Goal: Information Seeking & Learning: Learn about a topic

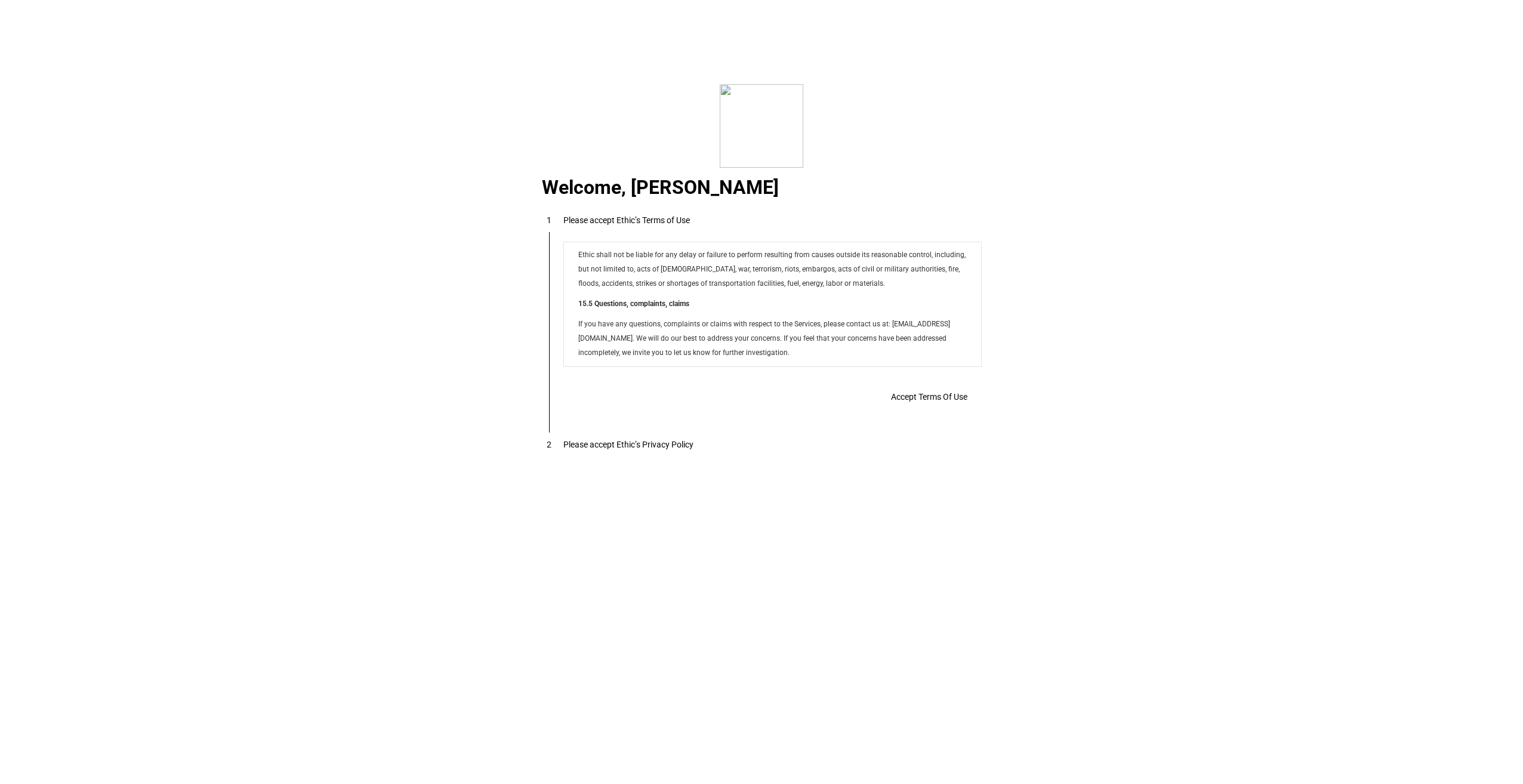
scroll to position [9662, 0]
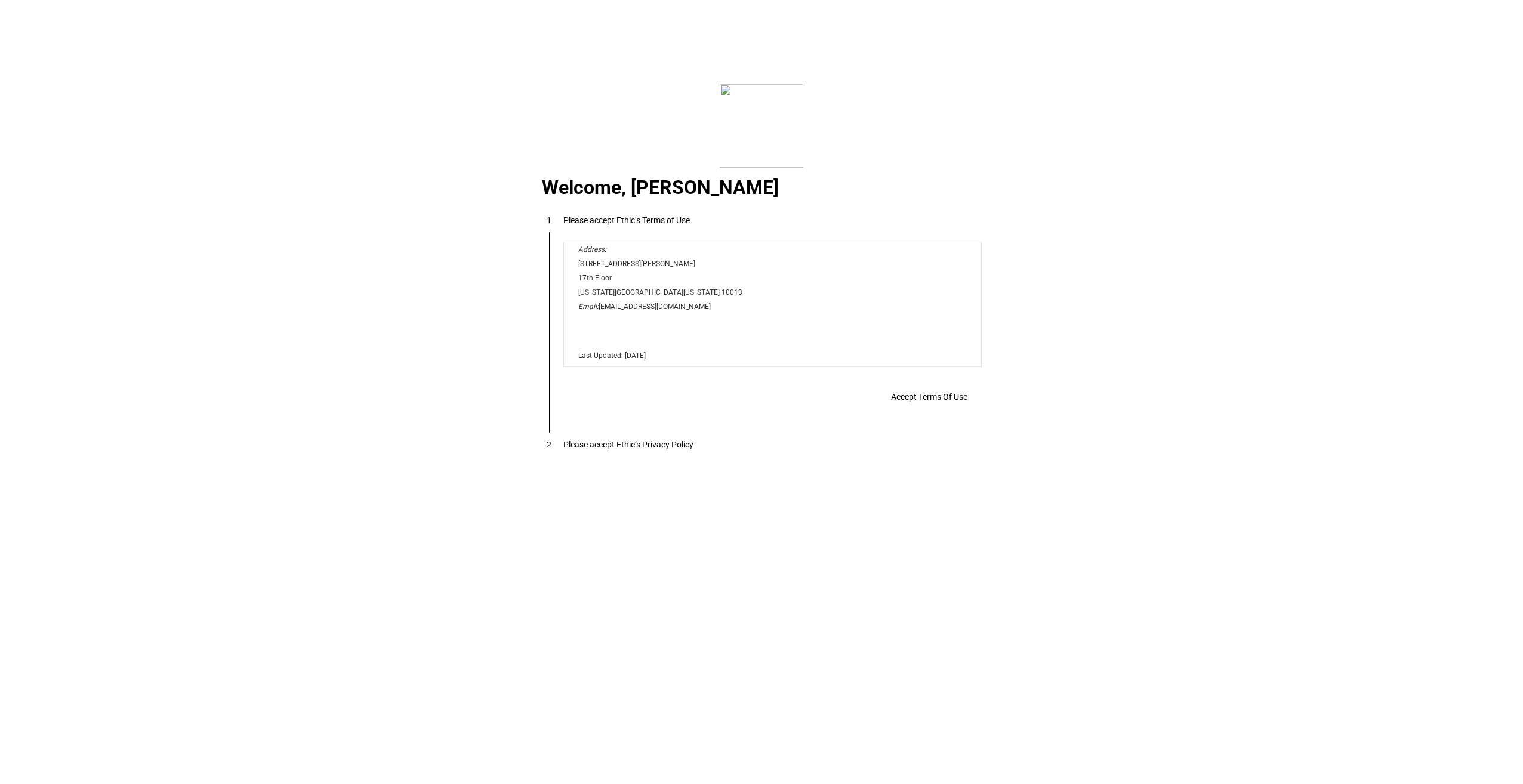
drag, startPoint x: 975, startPoint y: 270, endPoint x: 1515, endPoint y: 629, distance: 648.4
click at [930, 401] on span "Accept Terms Of Use" at bounding box center [929, 397] width 76 height 10
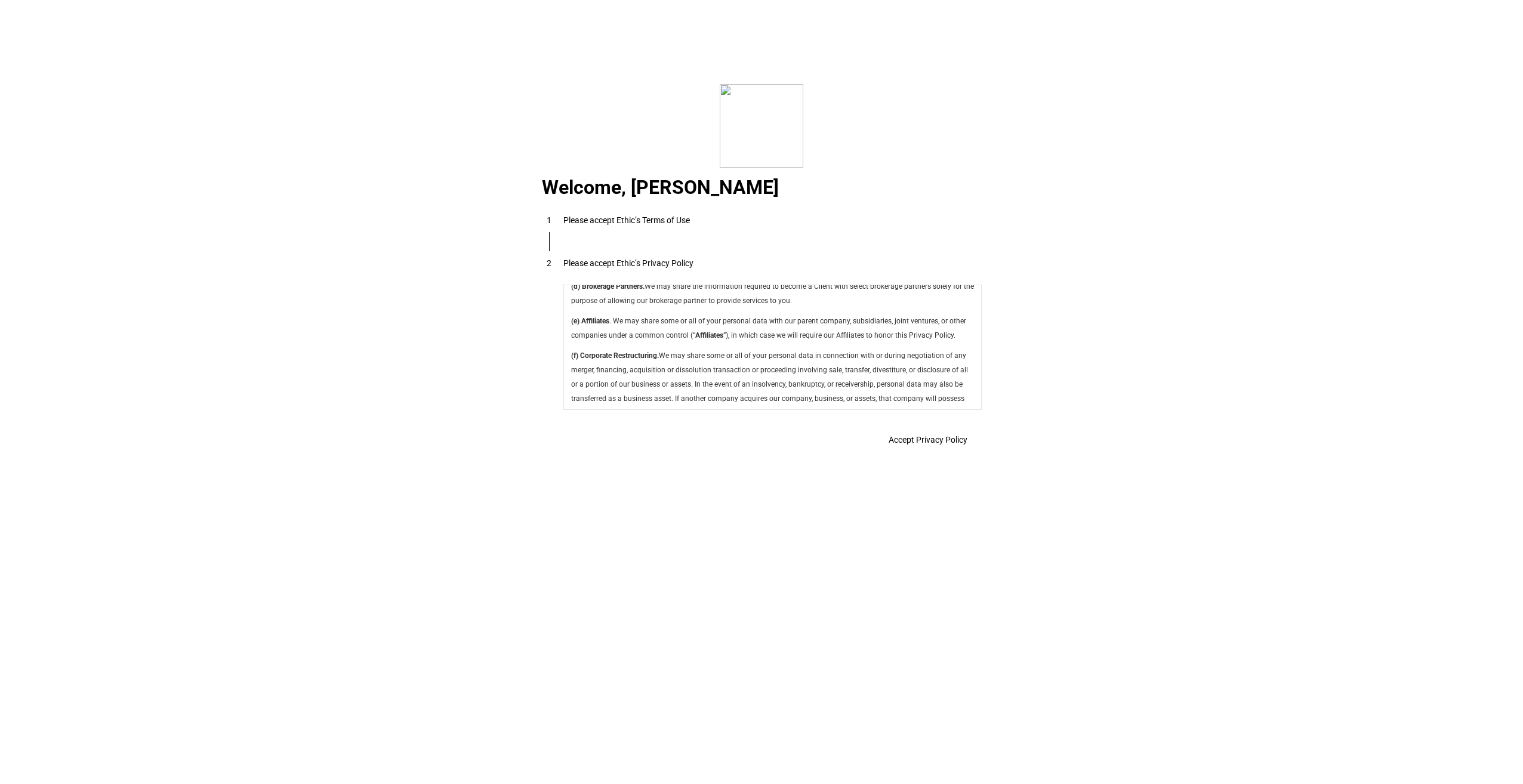
scroll to position [4247, 0]
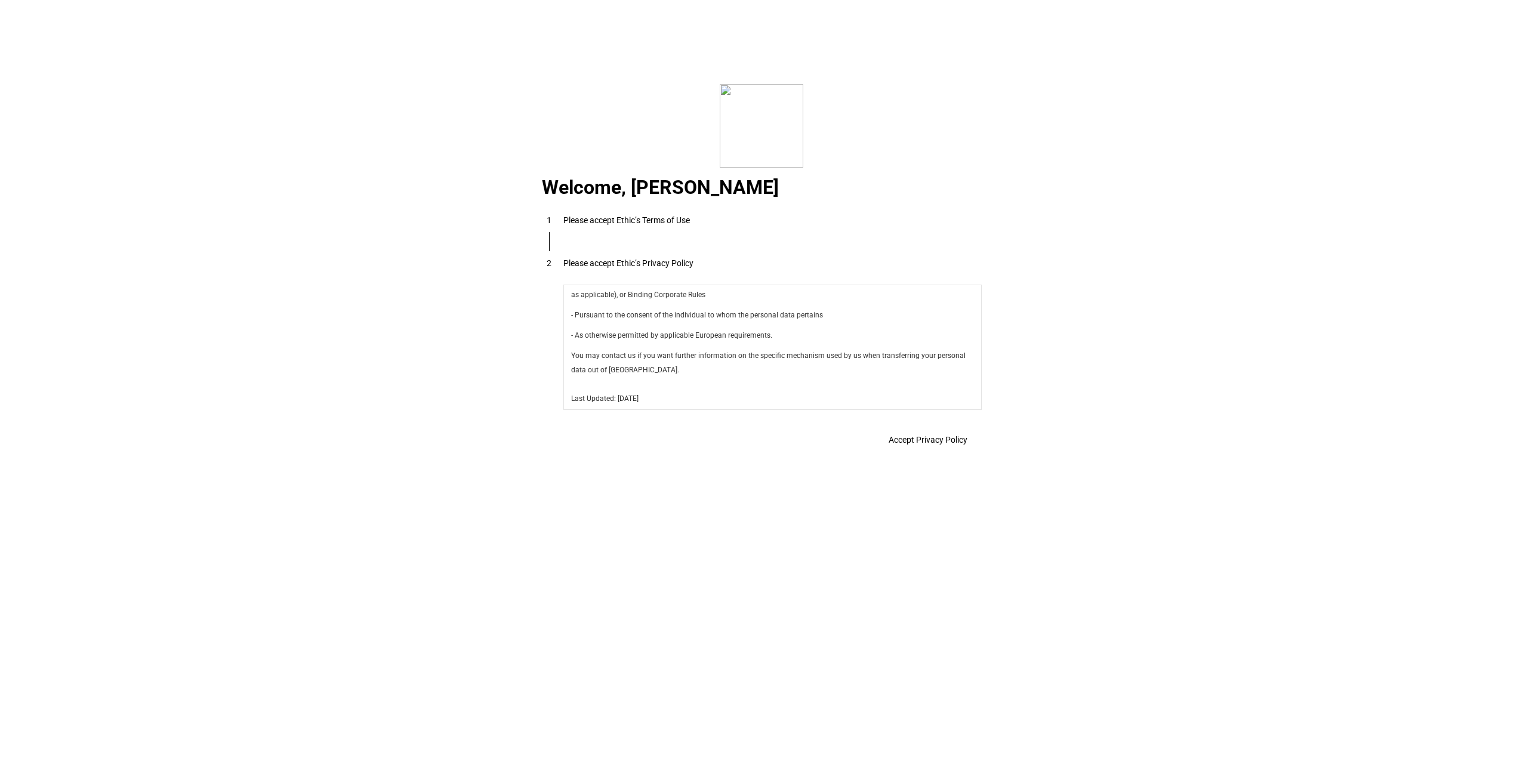
click at [935, 442] on span "Accept Privacy Policy" at bounding box center [928, 440] width 79 height 10
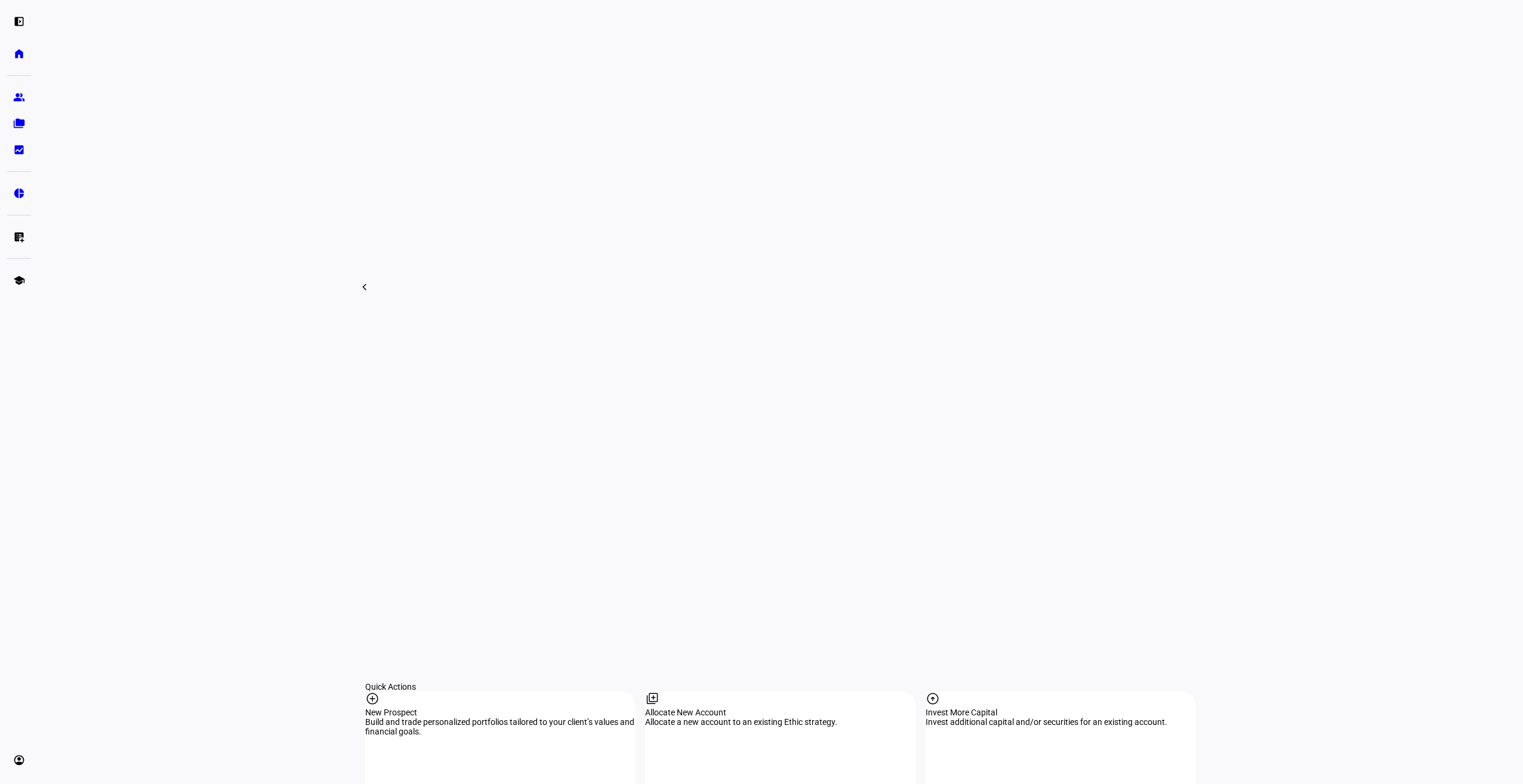
scroll to position [597, 0]
click at [380, 690] on mat-icon "add_circle" at bounding box center [372, 697] width 14 height 14
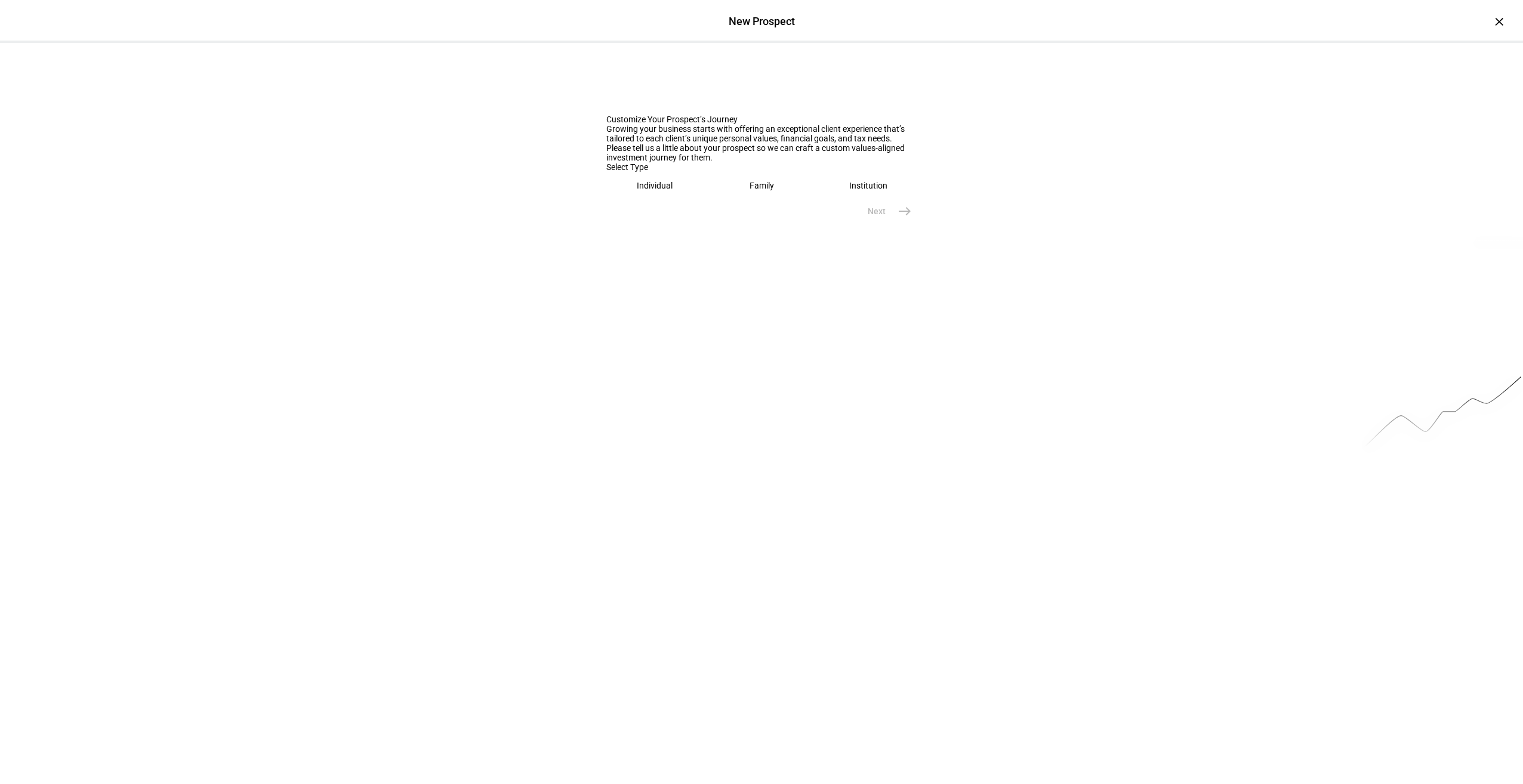
click at [782, 199] on eth-mega-radio-button "Family" at bounding box center [761, 185] width 97 height 27
click at [758, 242] on div at bounding box center [762, 226] width 311 height 34
type input "Test"
click at [902, 283] on mat-icon "east" at bounding box center [905, 275] width 14 height 14
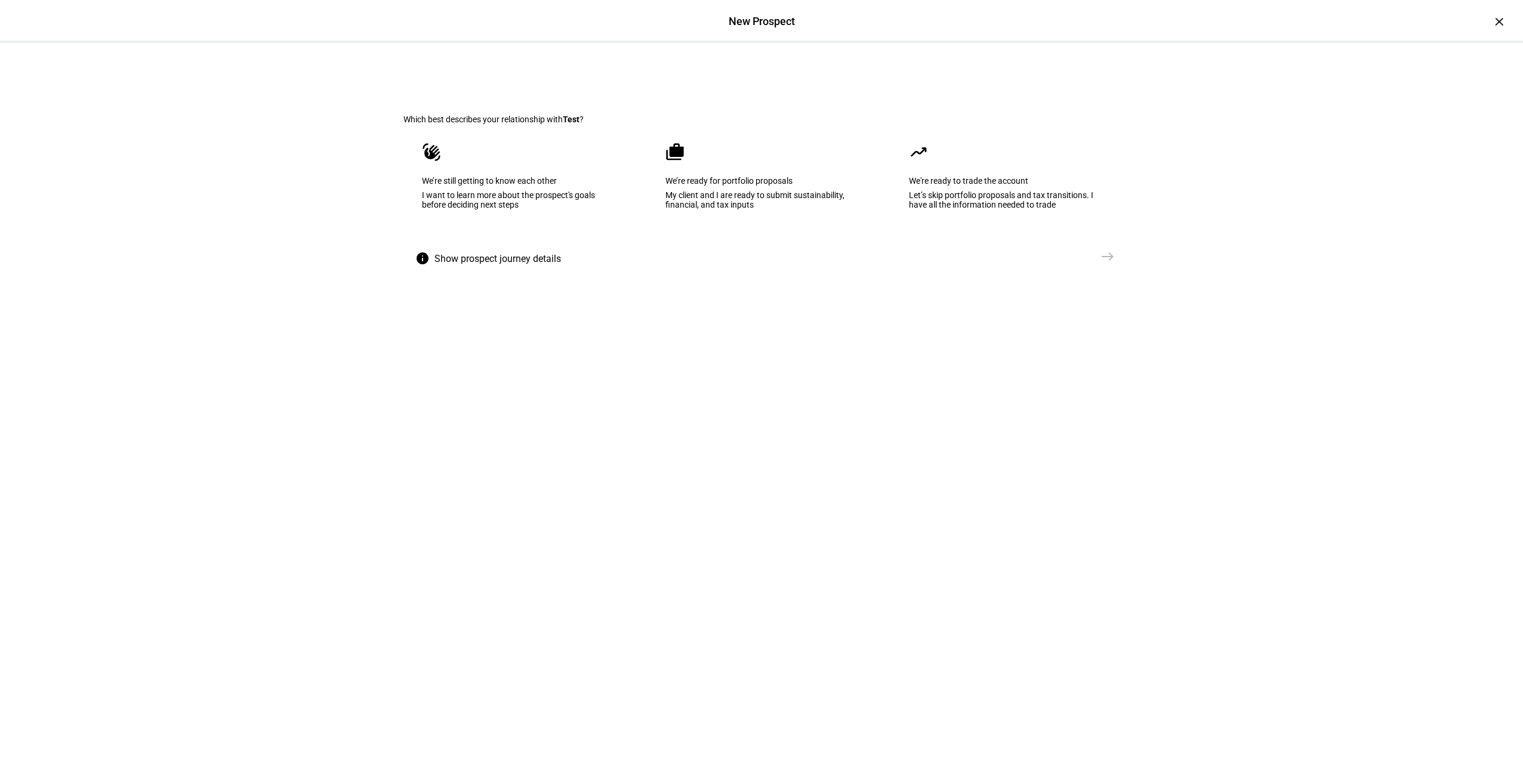
click at [510, 209] on div "I want to learn more about the prospect's goals before deciding next steps" at bounding box center [518, 199] width 192 height 19
click at [1110, 264] on mat-icon "east" at bounding box center [1107, 257] width 14 height 14
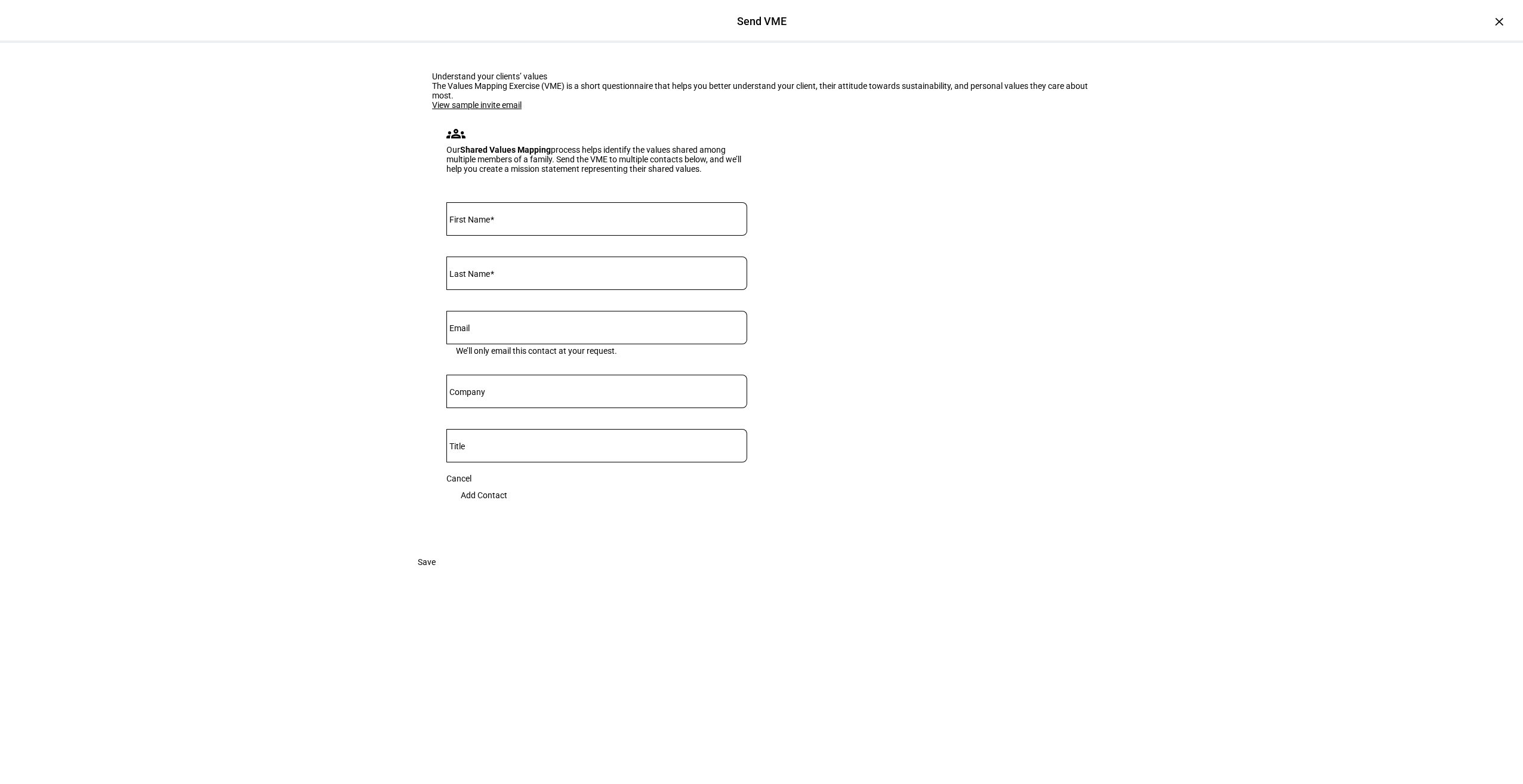
click at [484, 110] on link "View sample invite email" at bounding box center [477, 105] width 90 height 10
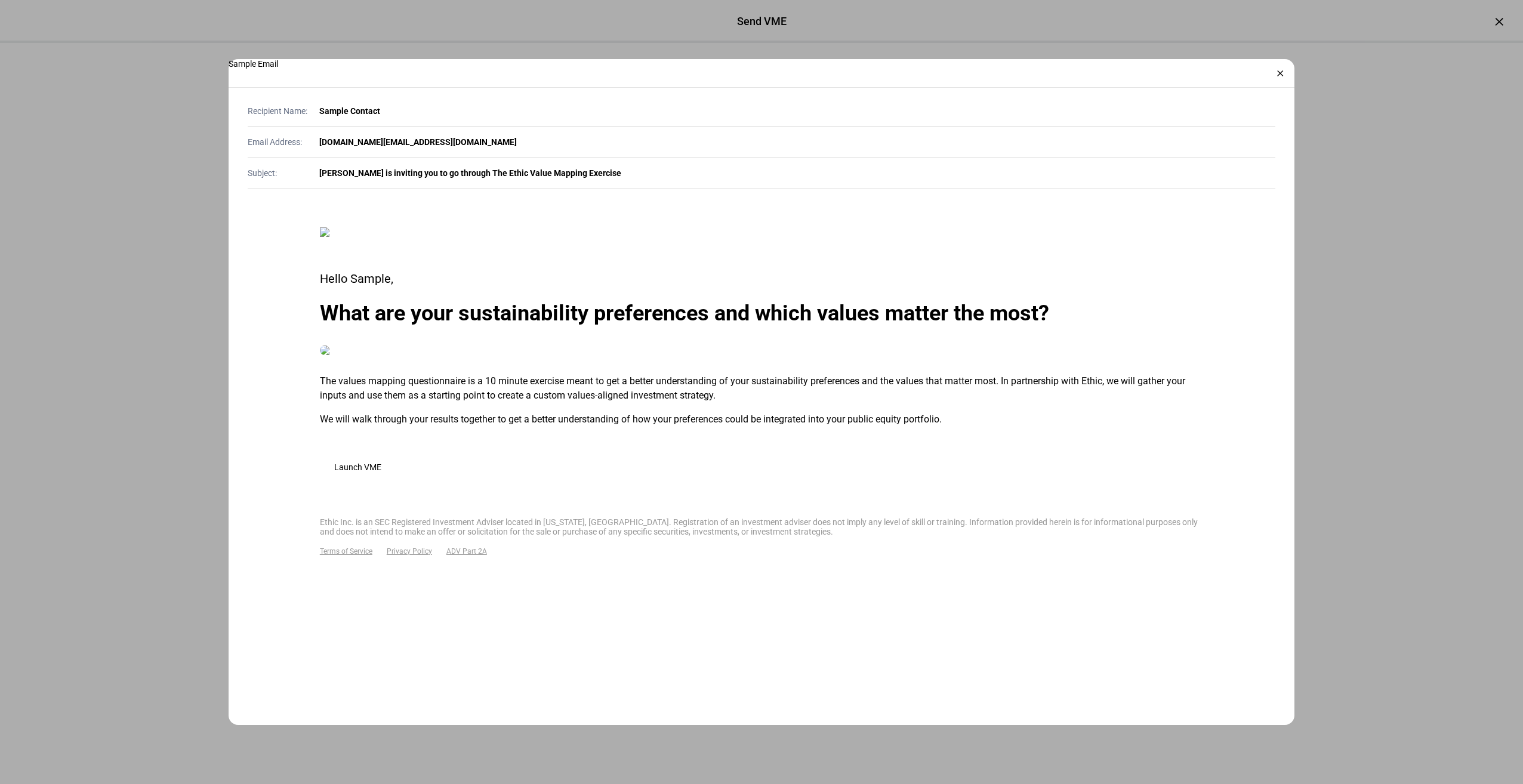
scroll to position [59, 0]
click at [1284, 76] on div "×" at bounding box center [1280, 73] width 19 height 19
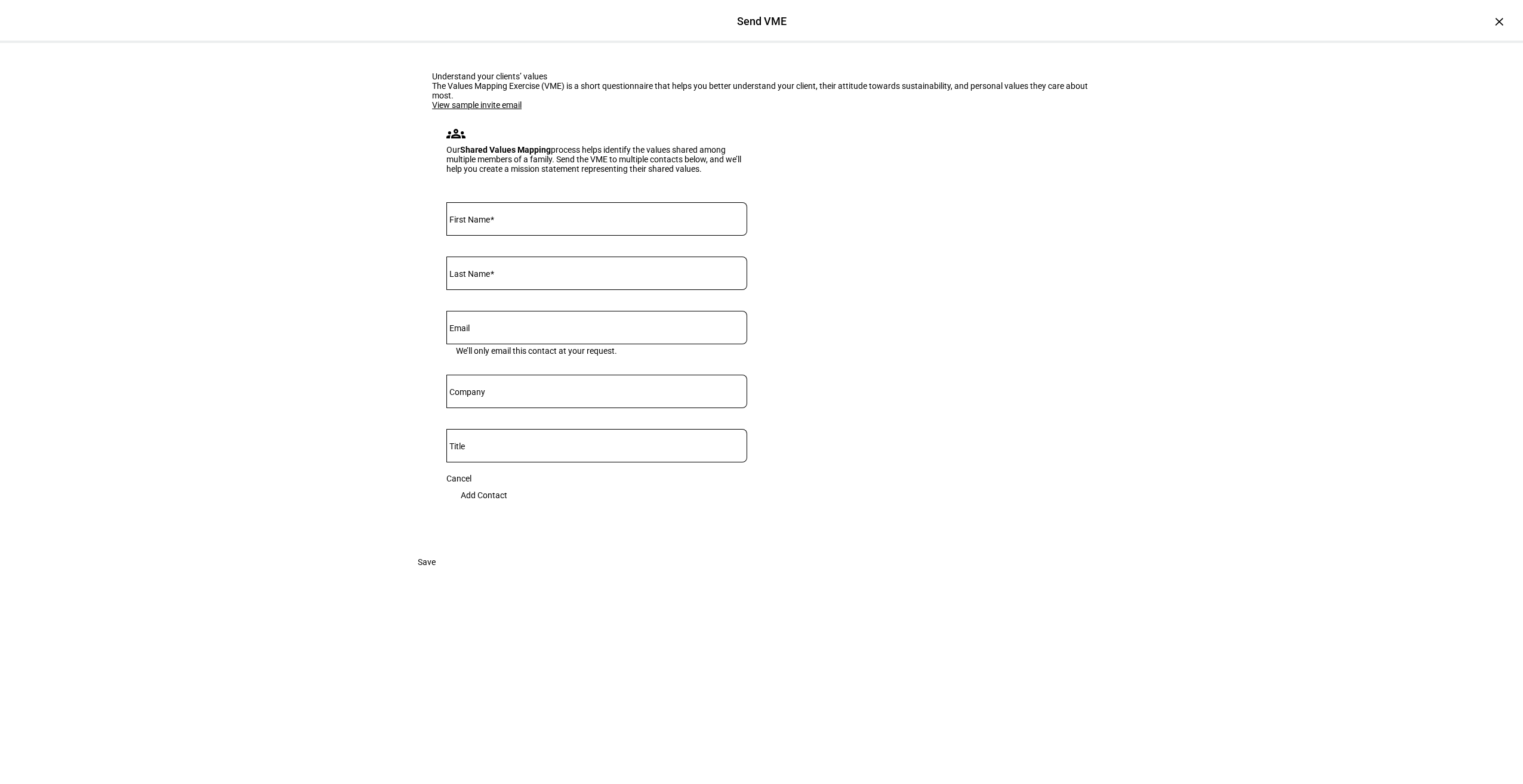
scroll to position [0, 0]
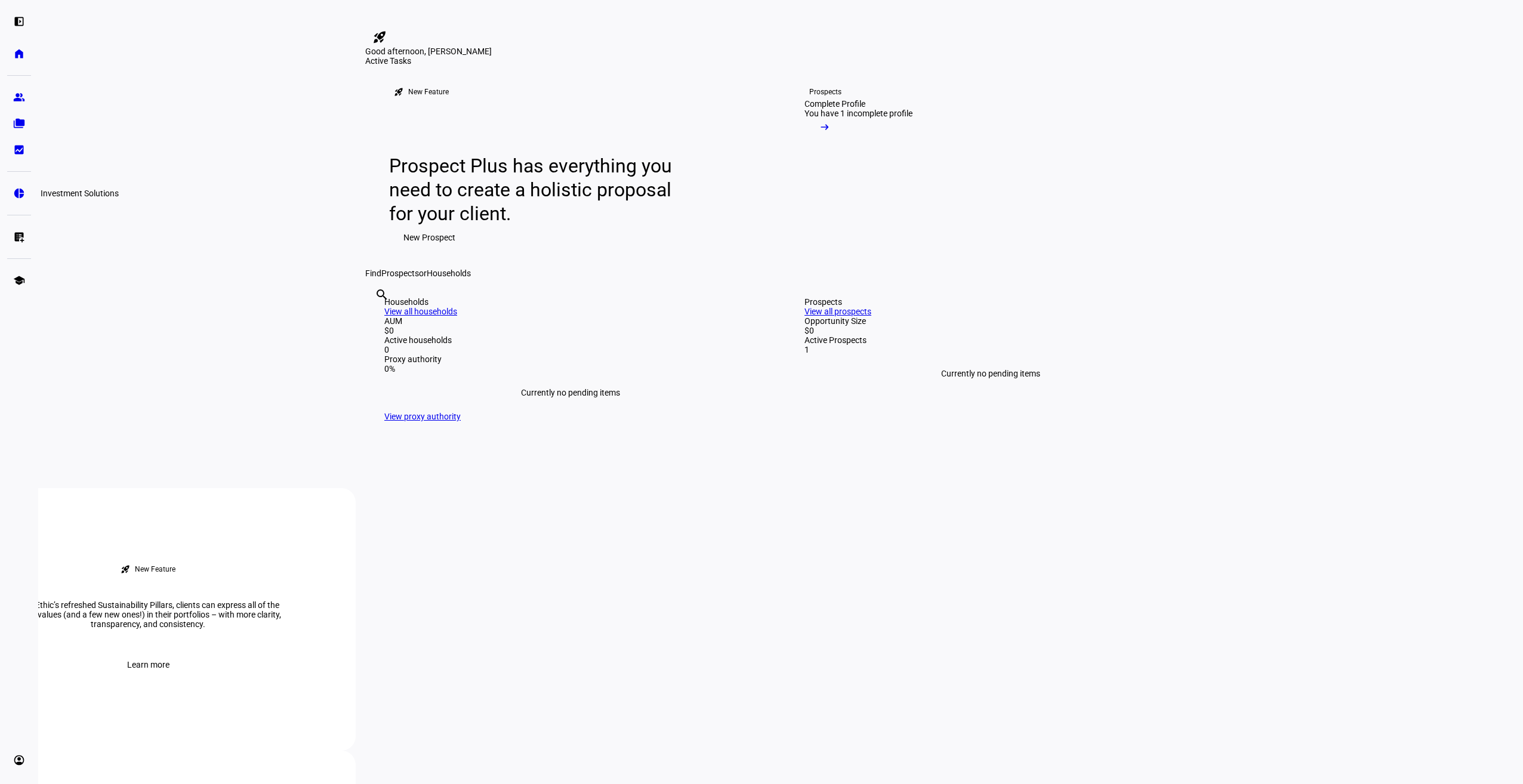
click at [14, 185] on link "pie_chart Investment Solutions" at bounding box center [19, 193] width 24 height 24
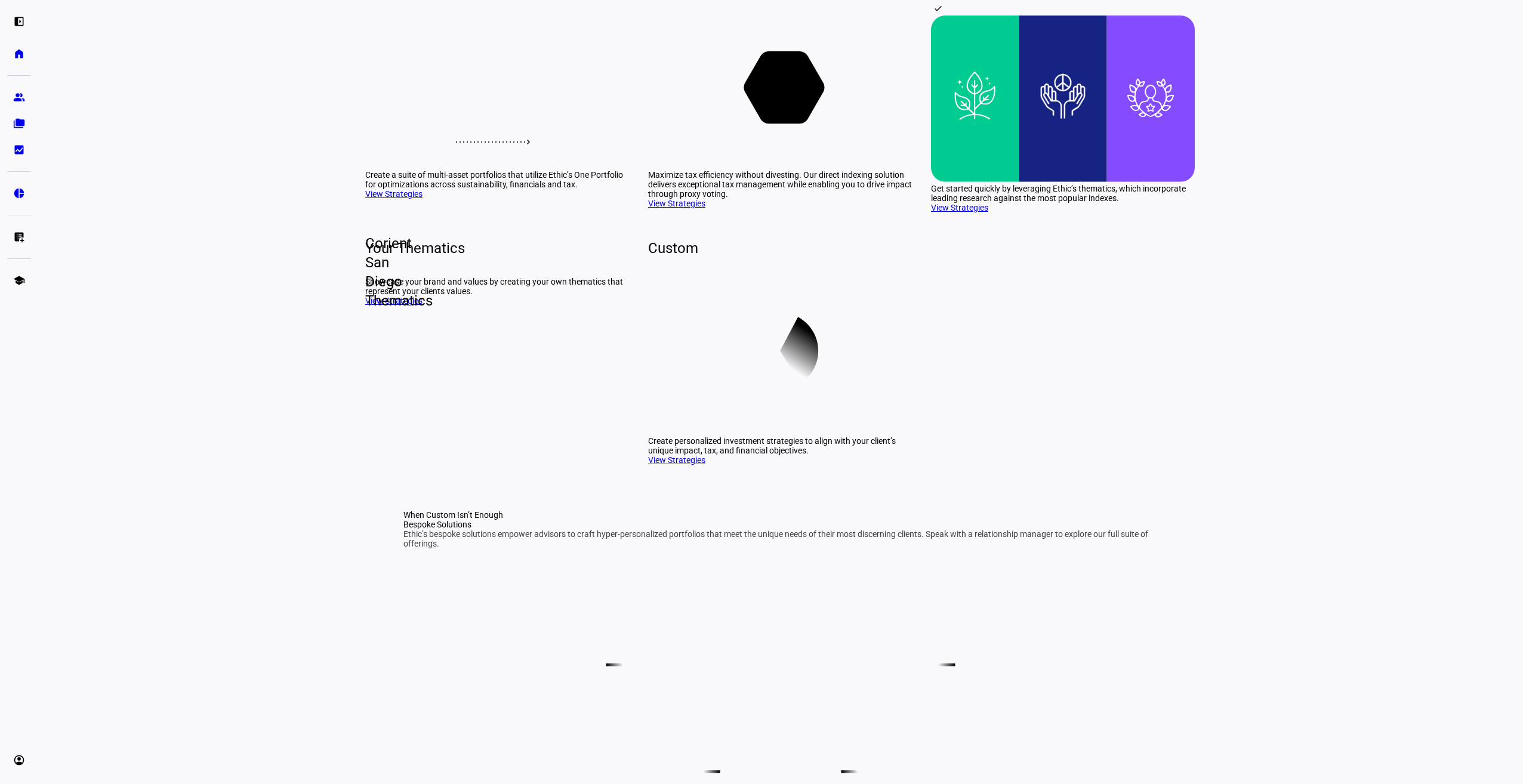
scroll to position [179, 0]
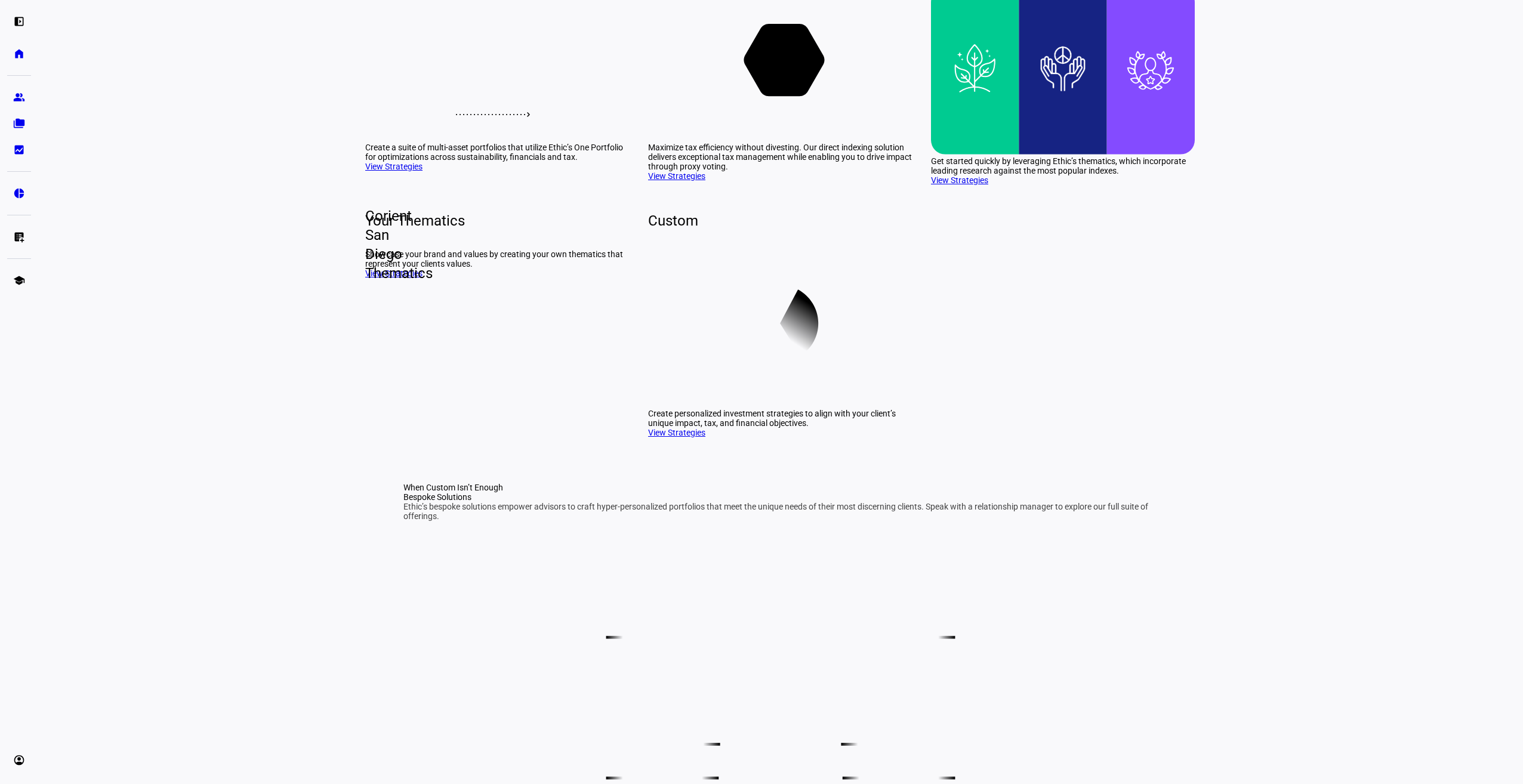
click at [967, 185] on link "View Strategies" at bounding box center [960, 180] width 57 height 10
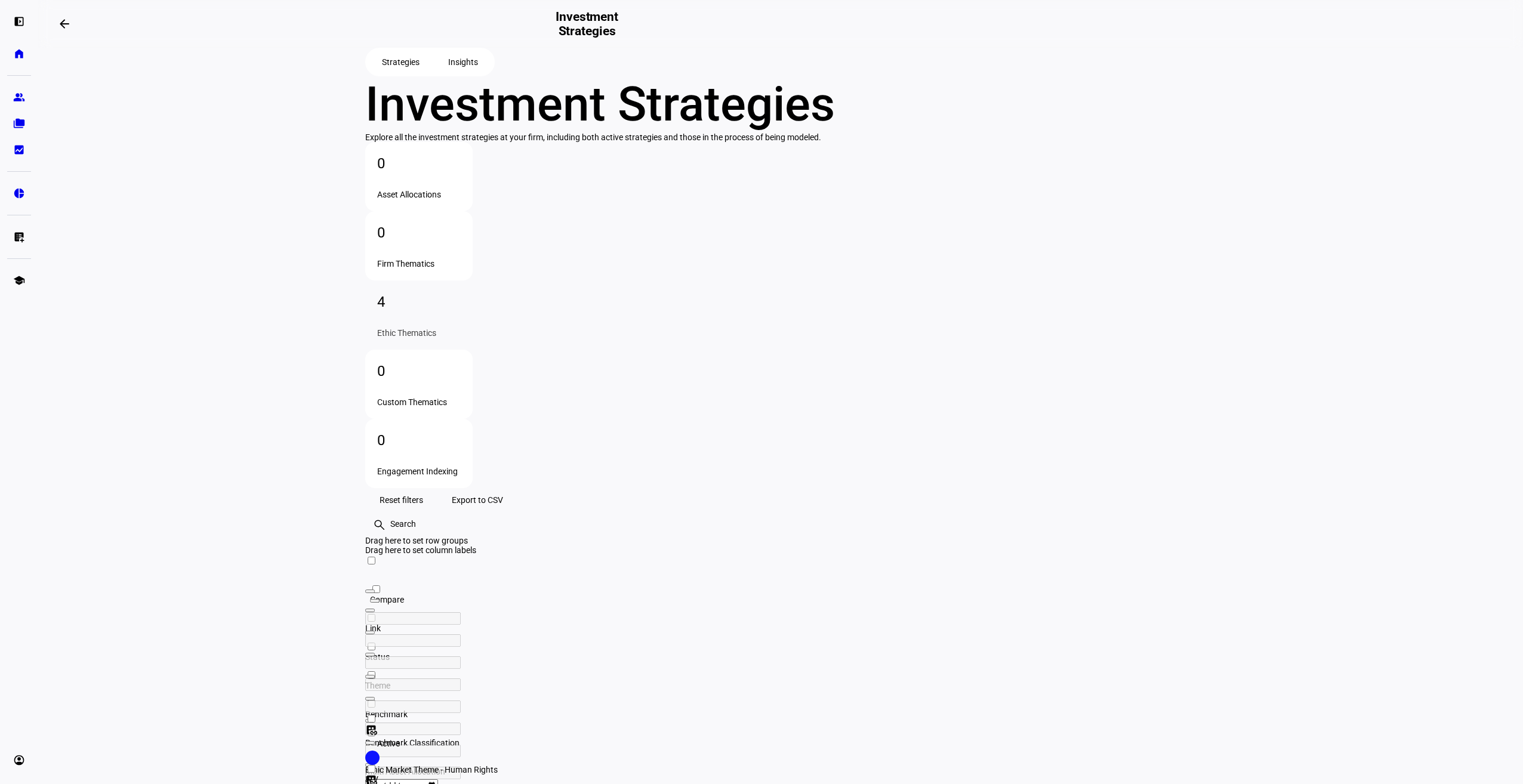
click at [503, 488] on span "Export to CSV" at bounding box center [477, 500] width 51 height 24
drag, startPoint x: 595, startPoint y: 678, endPoint x: 534, endPoint y: 503, distance: 185.3
click at [377, 725] on mat-icon "dataset_linked" at bounding box center [371, 730] width 12 height 12
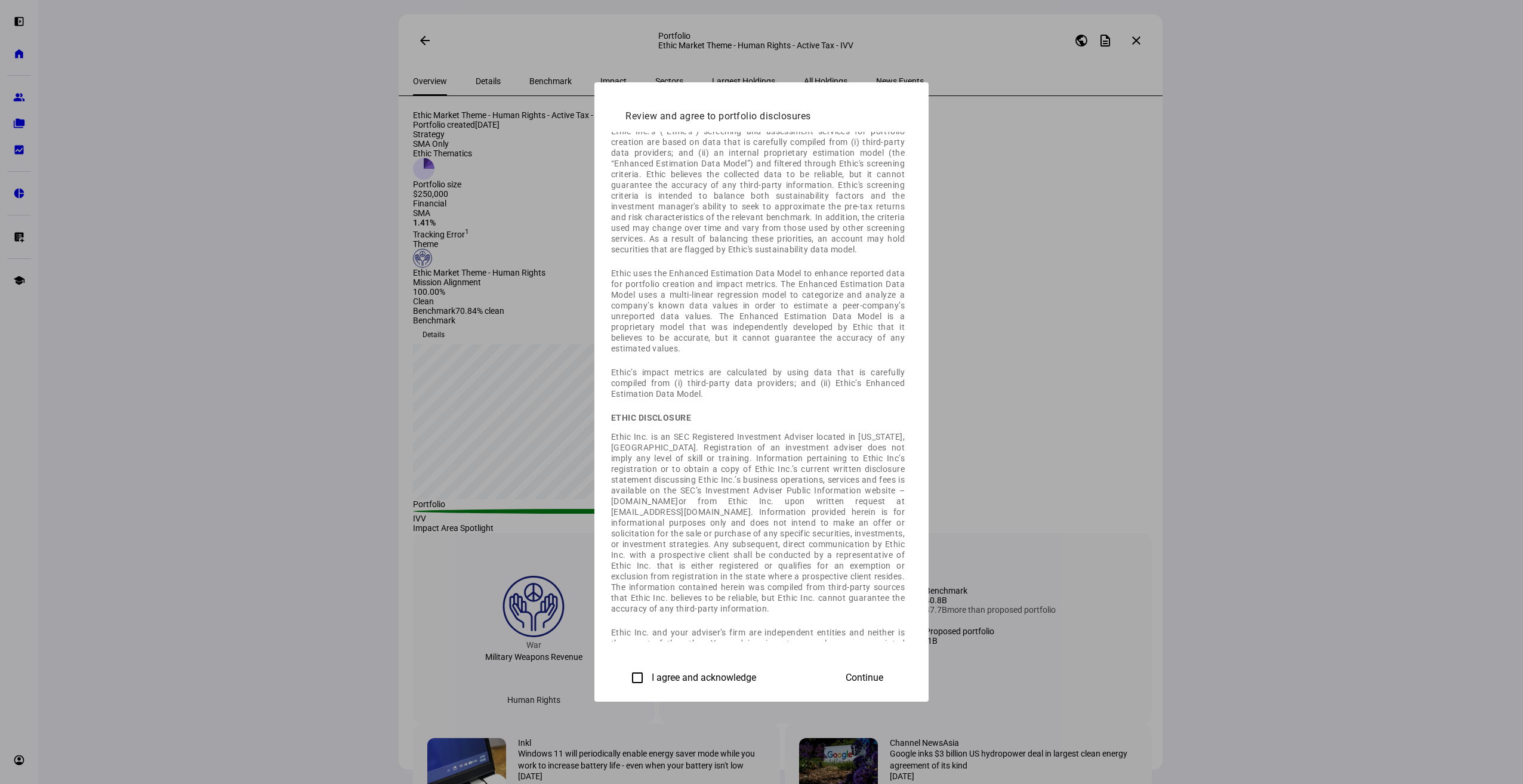
scroll to position [59, 0]
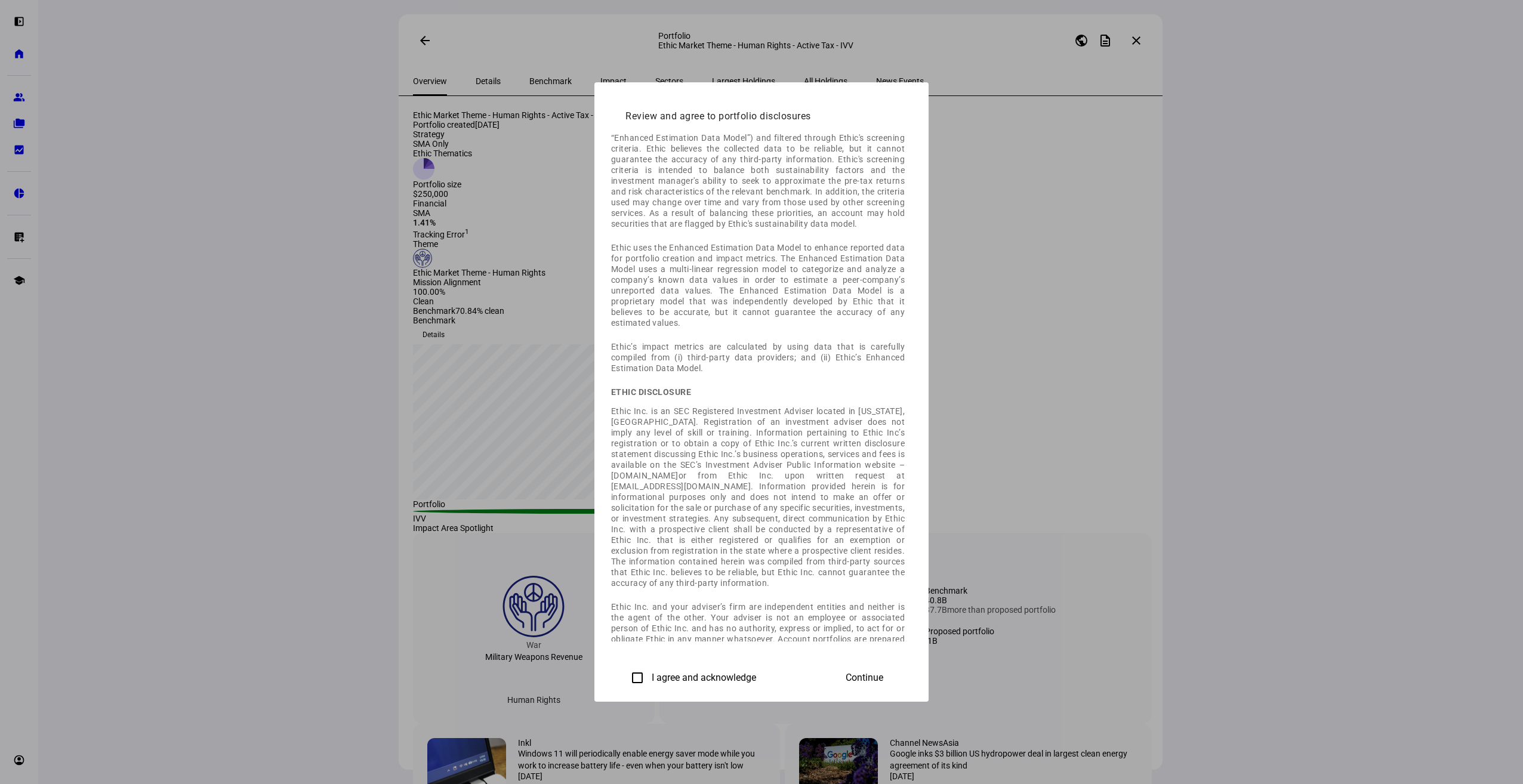
click at [625, 675] on input "I agree and acknowledge" at bounding box center [637, 678] width 24 height 24
checkbox input "true"
click at [884, 680] on span "Continue" at bounding box center [865, 677] width 38 height 10
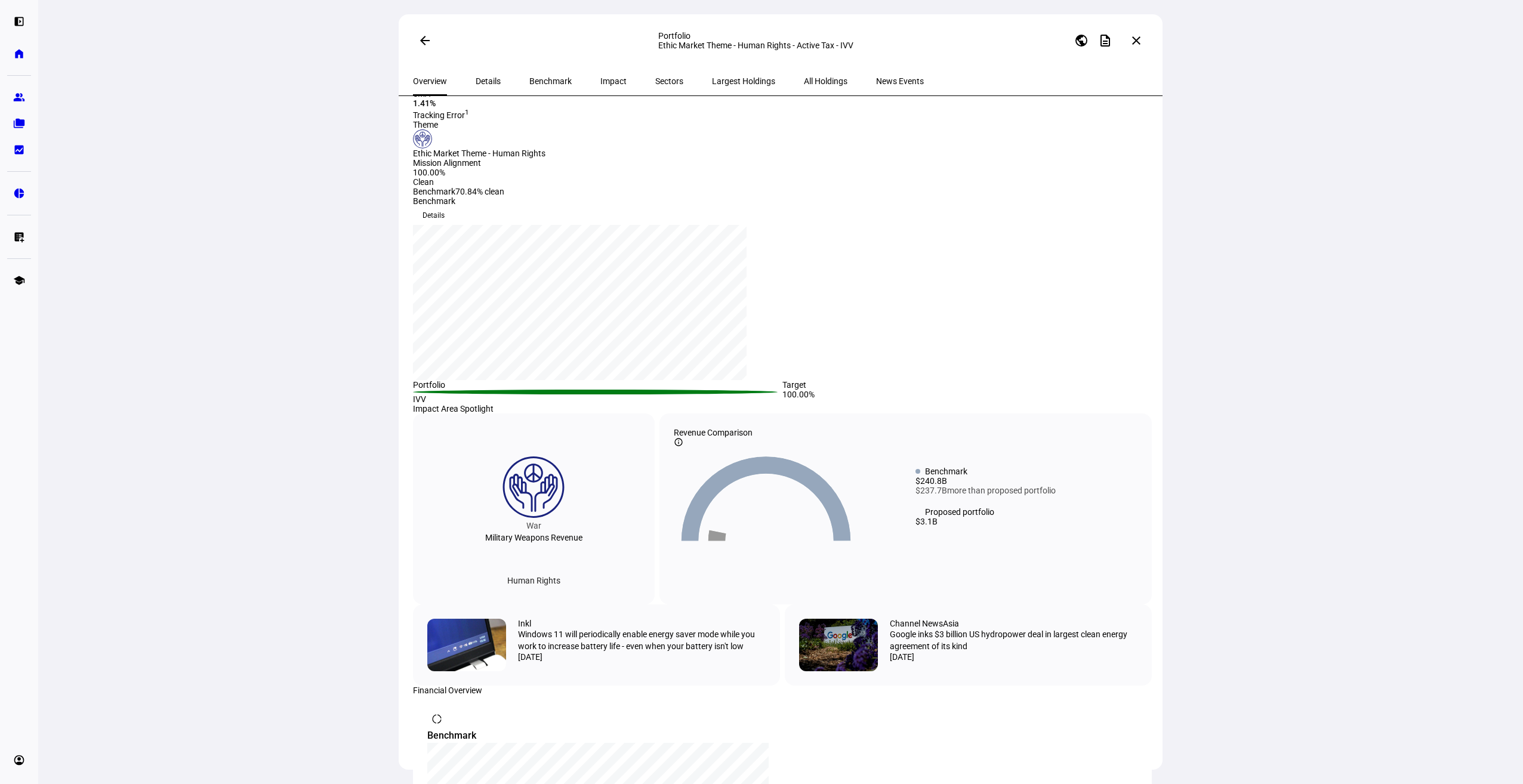
scroll to position [0, 0]
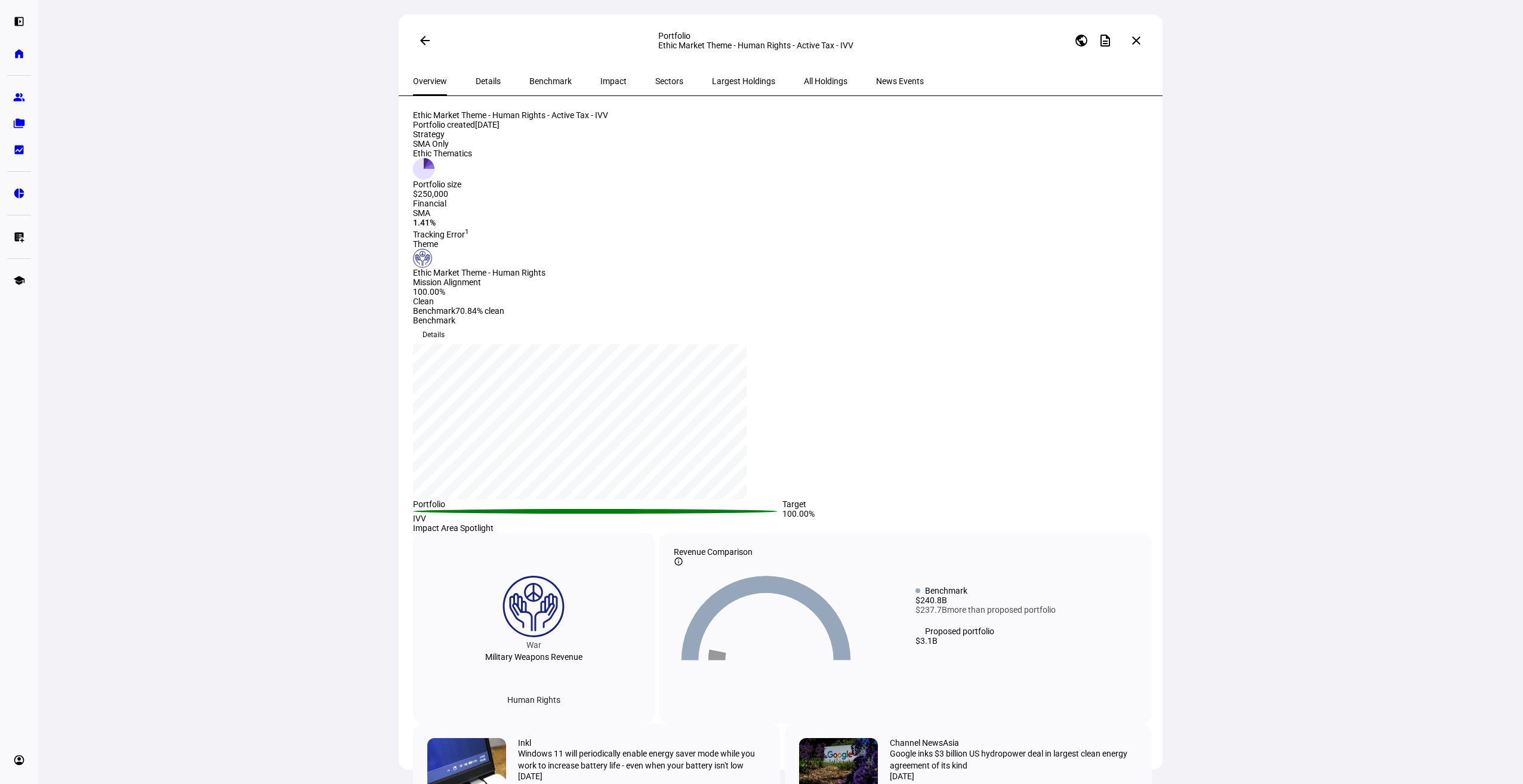
click at [804, 82] on span "All Holdings" at bounding box center [826, 81] width 43 height 8
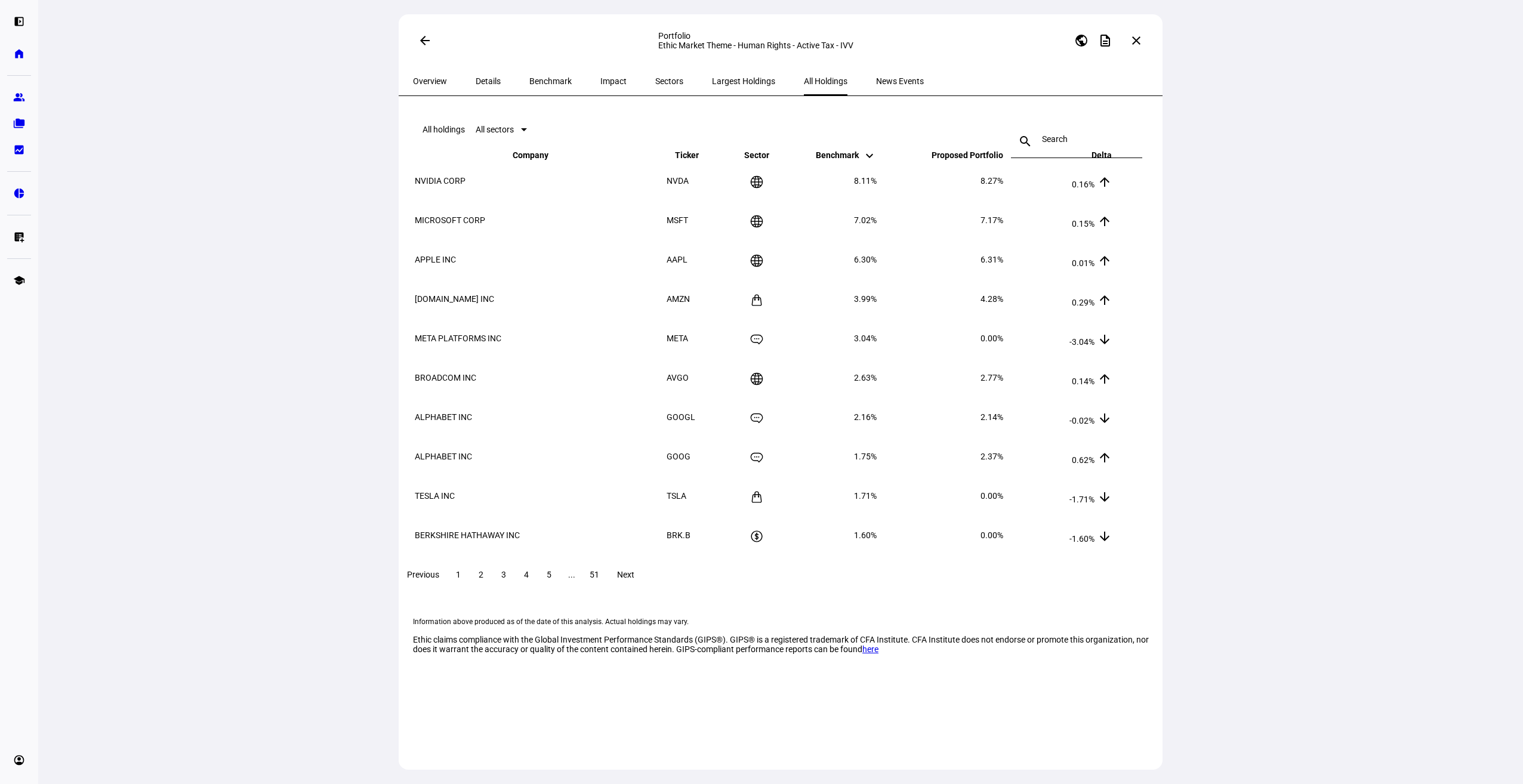
click at [712, 79] on span "Largest Holdings" at bounding box center [744, 81] width 63 height 8
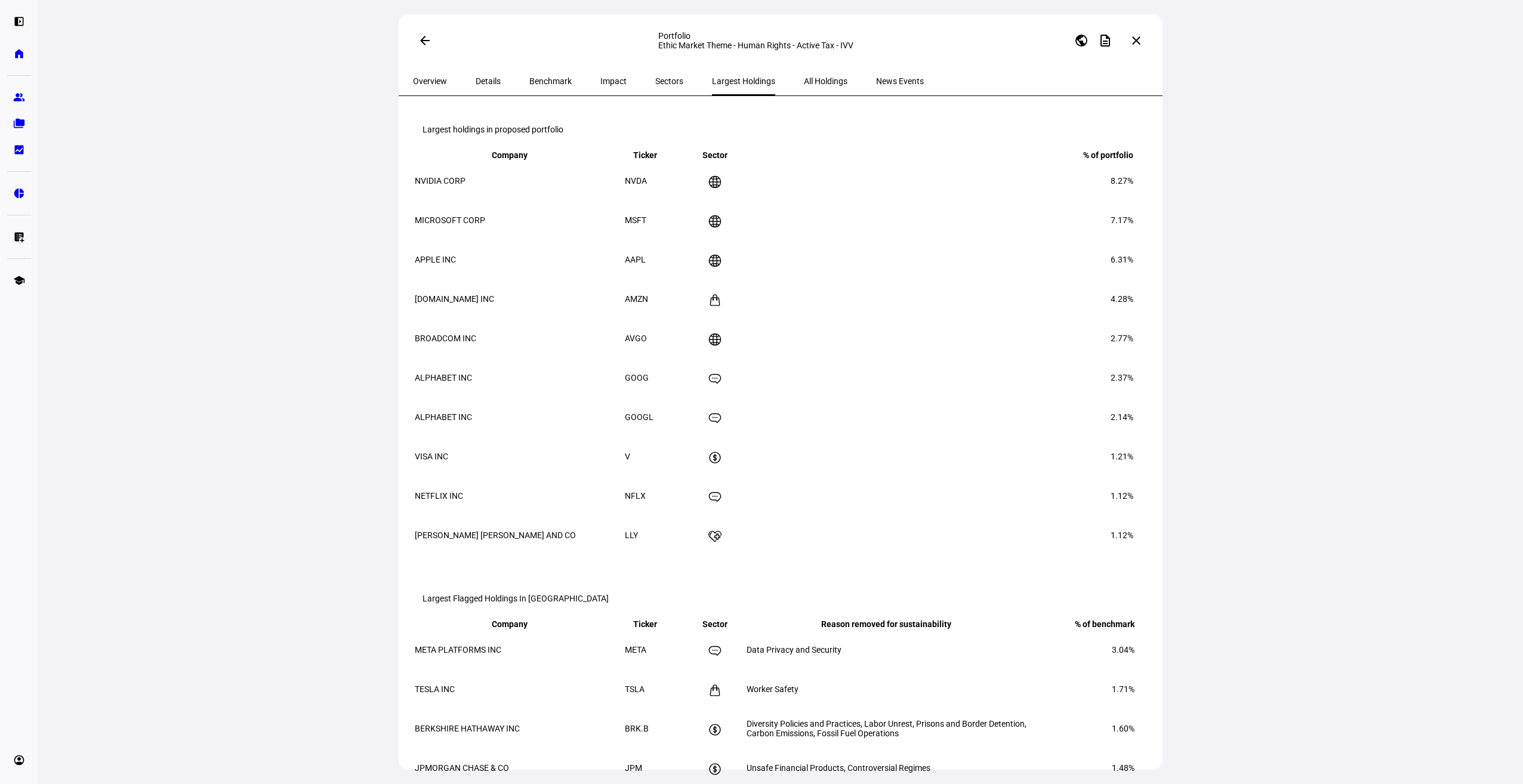
click at [656, 81] on span "Sectors" at bounding box center [670, 81] width 28 height 8
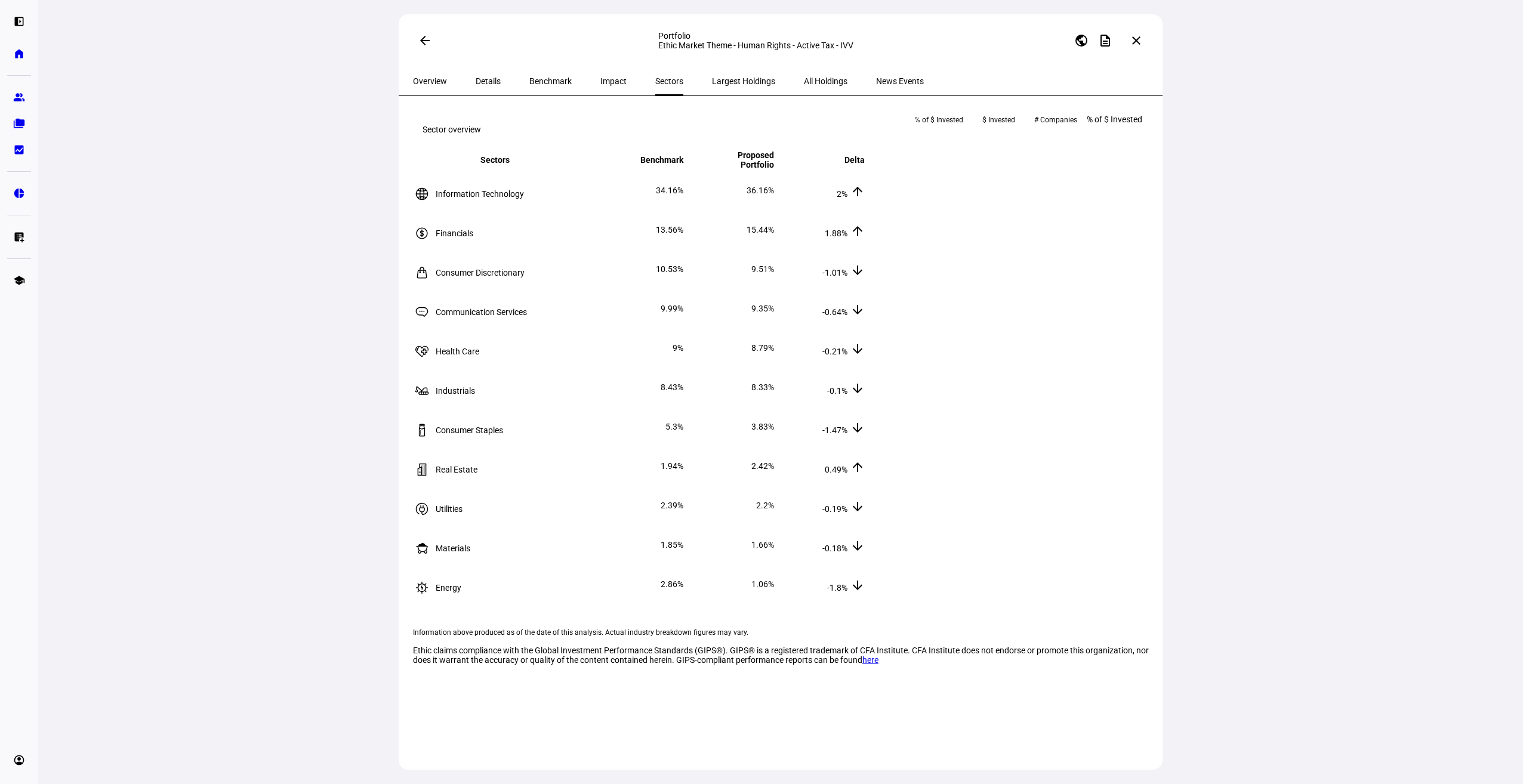
click at [600, 83] on span "Impact" at bounding box center [614, 81] width 27 height 8
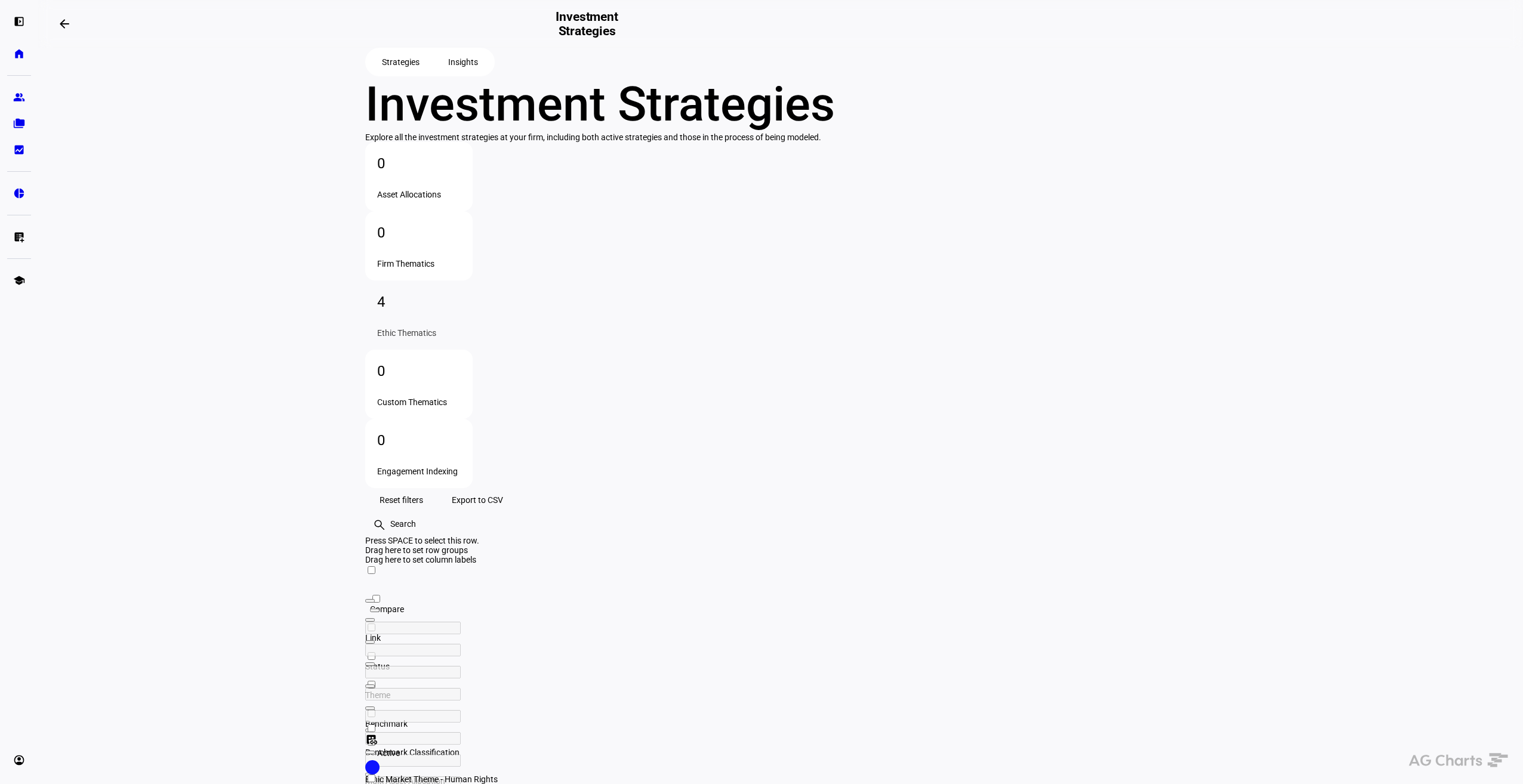
click at [451, 74] on span "Insights" at bounding box center [463, 62] width 30 height 24
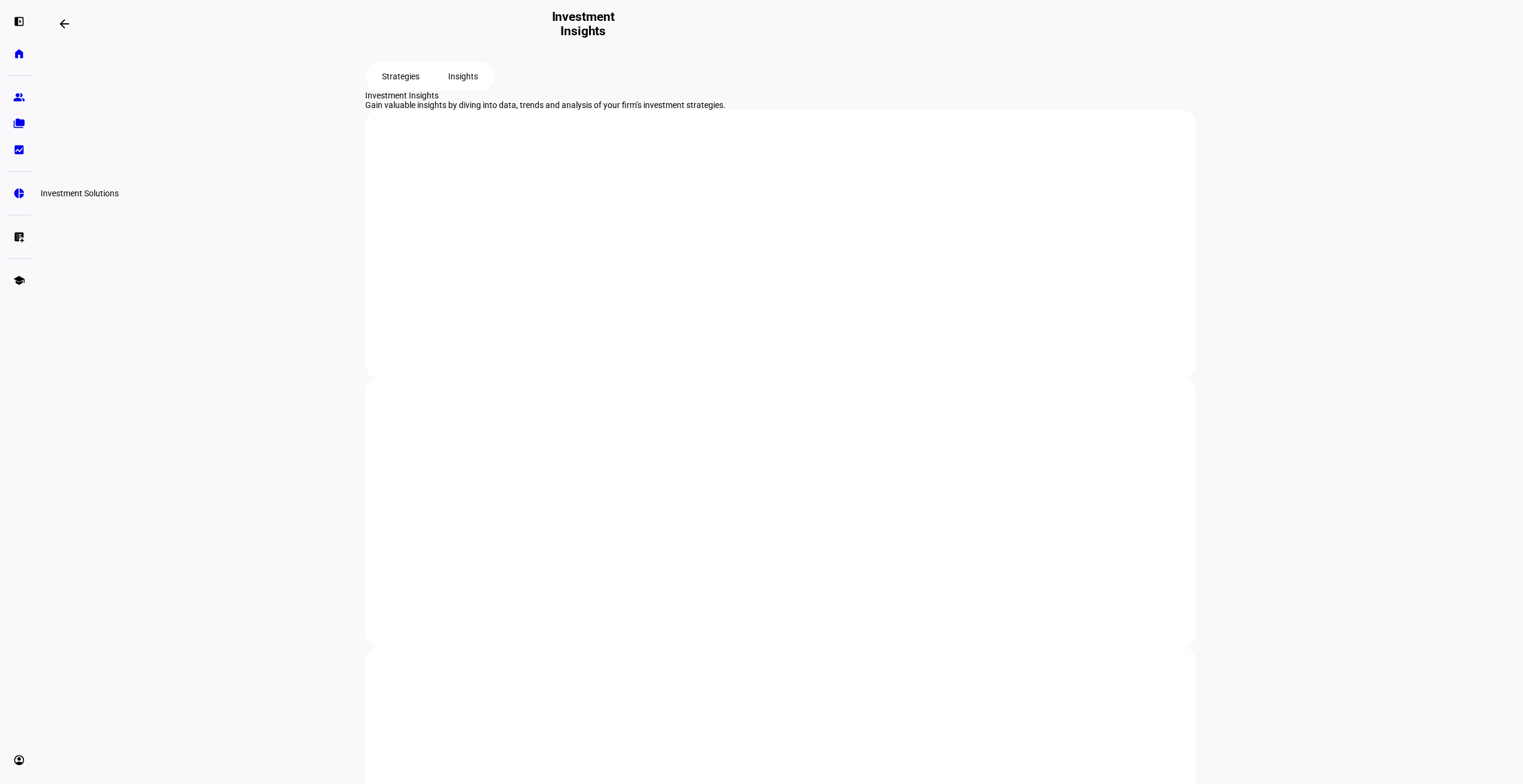
click at [26, 195] on link "pie_chart Investment Solutions" at bounding box center [19, 193] width 24 height 24
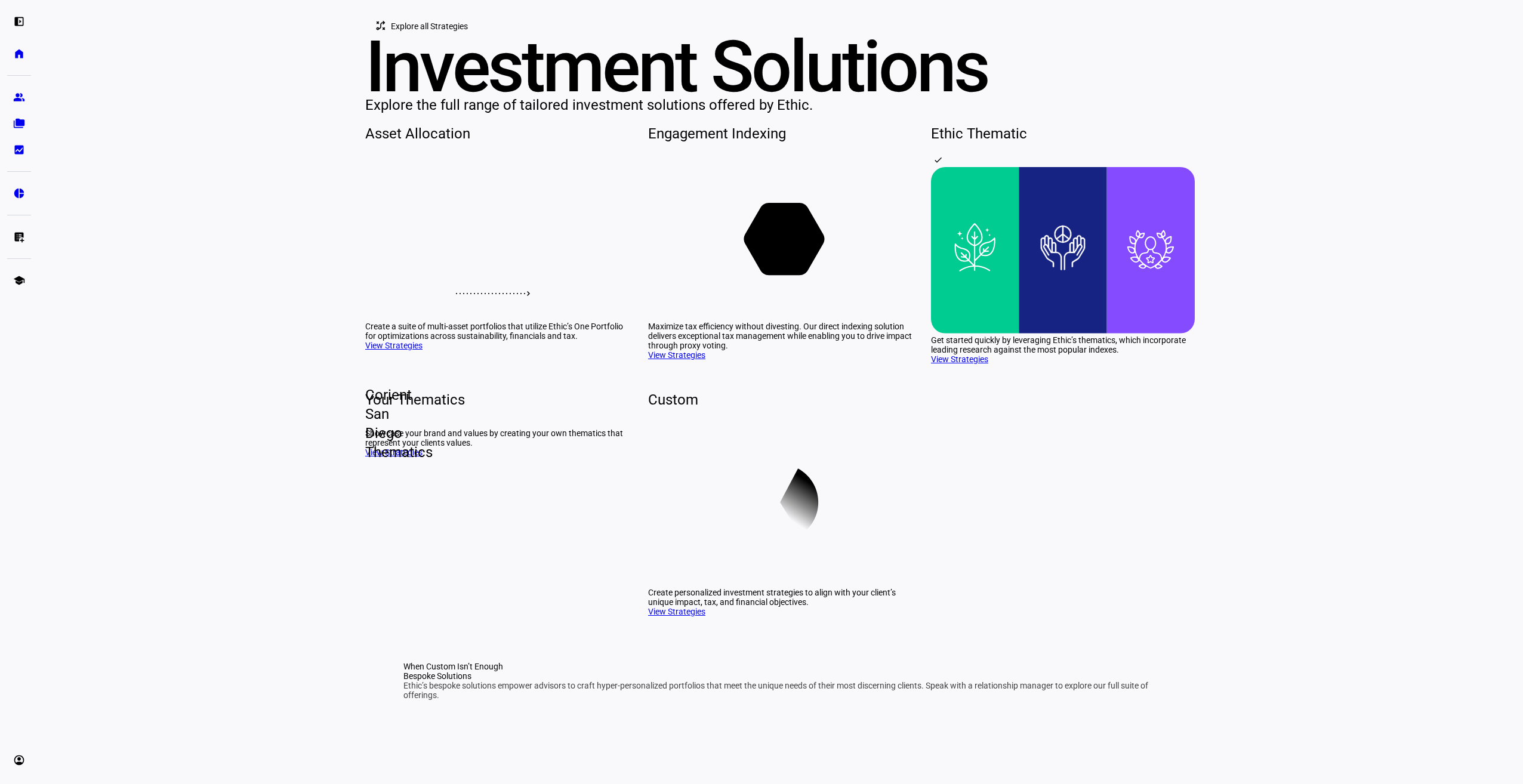
scroll to position [238, 0]
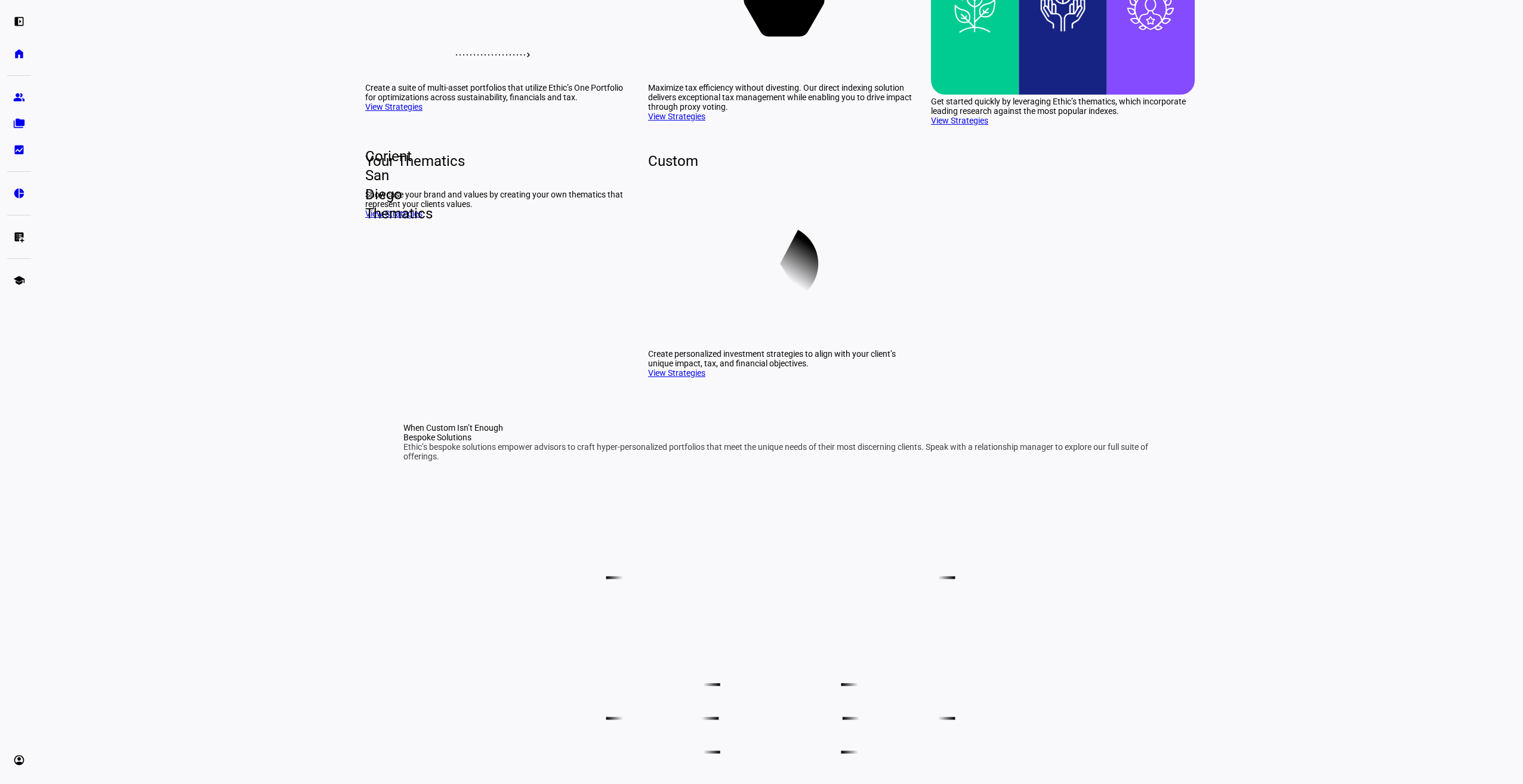
click at [400, 218] on link "View Strategies" at bounding box center [394, 214] width 57 height 10
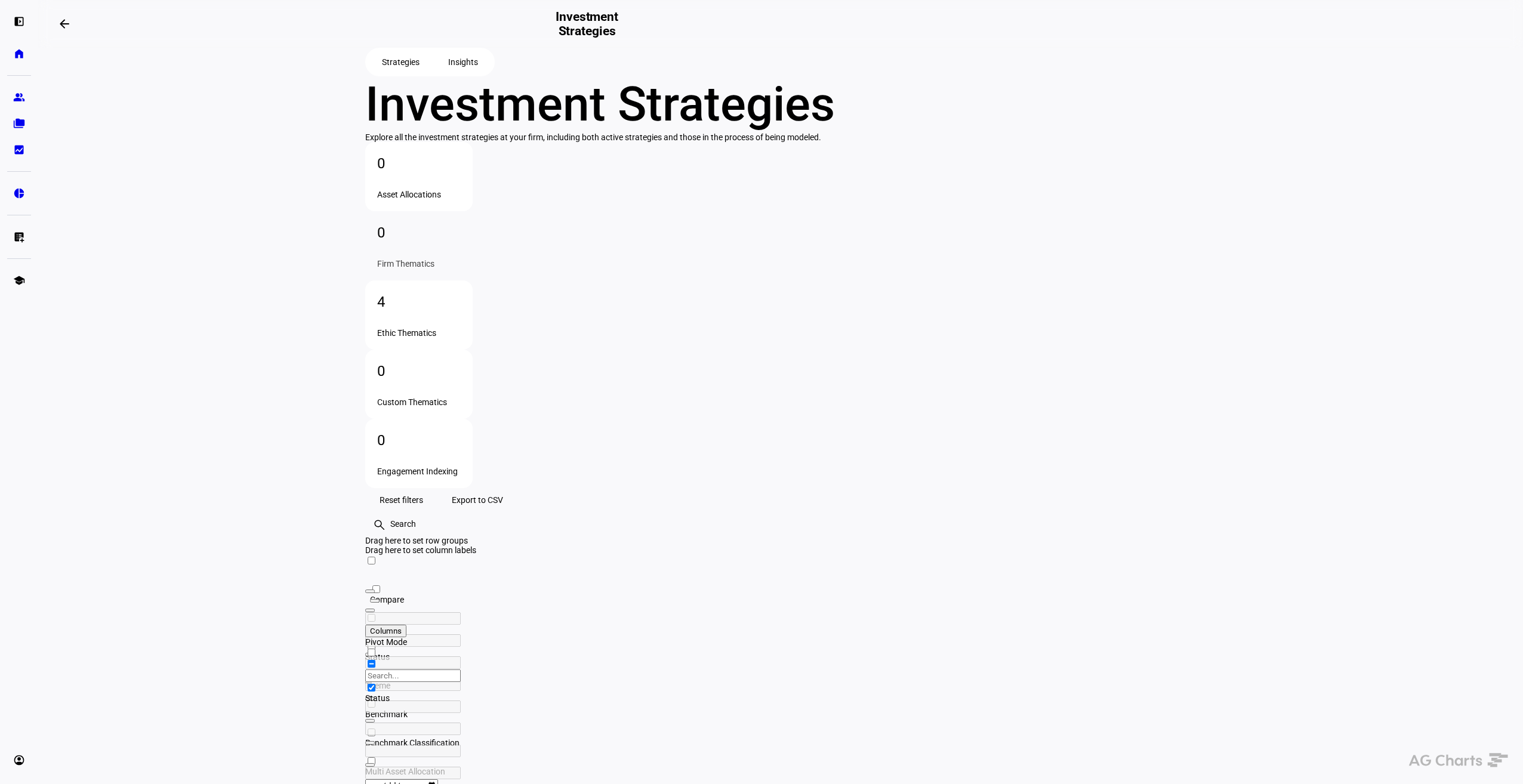
click at [473, 287] on div "4 Ethic Thematics" at bounding box center [419, 315] width 108 height 69
click at [20, 128] on eth-mat-symbol "folder_copy" at bounding box center [19, 123] width 12 height 12
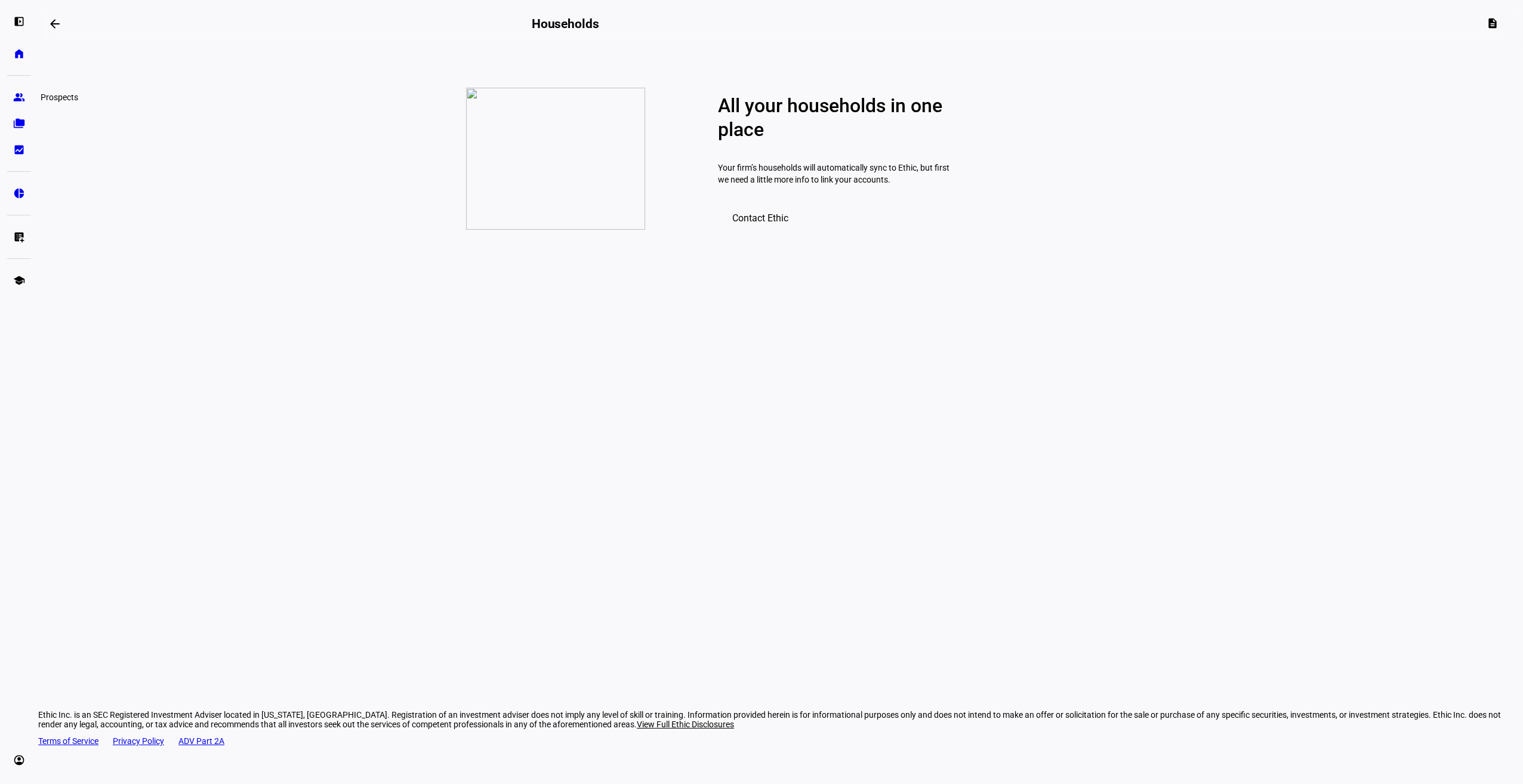
click at [14, 95] on eth-mat-symbol "group" at bounding box center [19, 97] width 12 height 12
